Goal: Find specific page/section: Find specific page/section

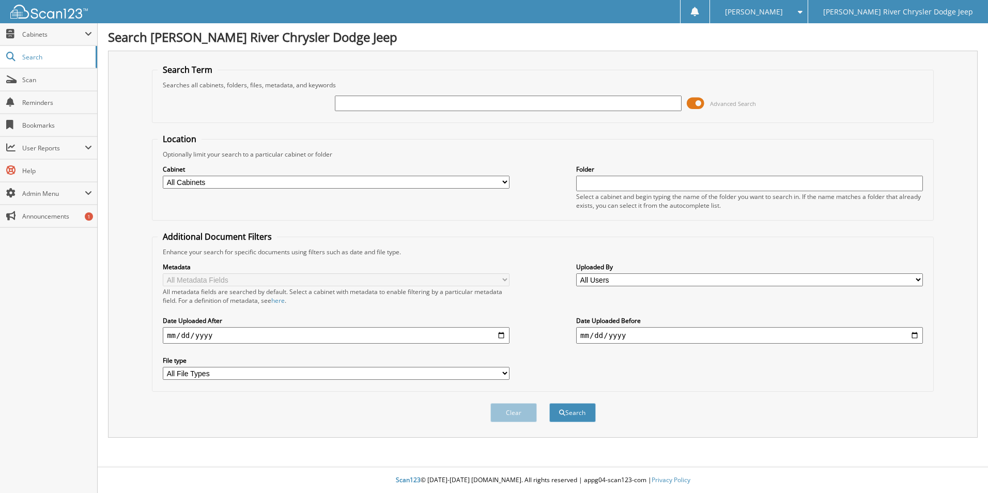
click at [355, 101] on input "text" at bounding box center [508, 104] width 347 height 16
type input "352517"
click at [549, 403] on button "Search" at bounding box center [572, 412] width 47 height 19
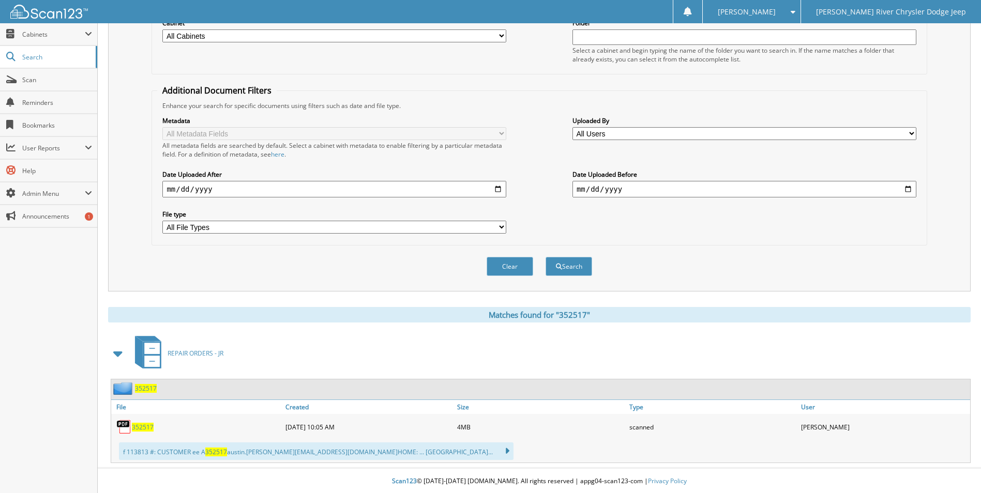
scroll to position [148, 0]
click at [144, 426] on span "352517" at bounding box center [143, 426] width 22 height 9
